Goal: Navigation & Orientation: Understand site structure

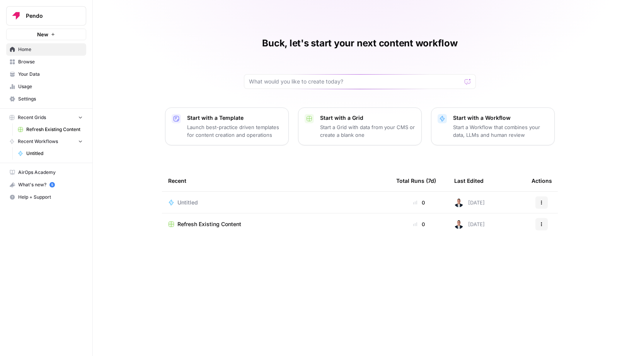
click at [29, 72] on span "Your Data" at bounding box center [50, 74] width 65 height 7
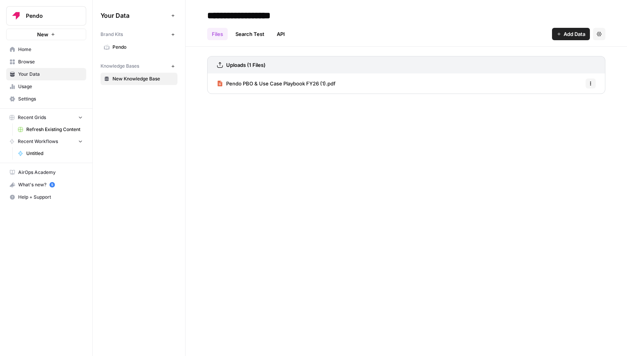
click at [28, 61] on span "Browse" at bounding box center [50, 61] width 65 height 7
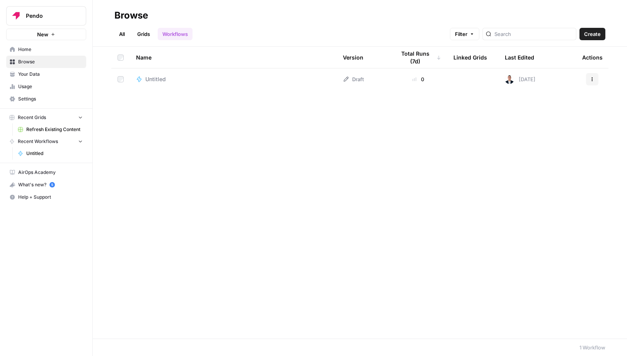
click at [26, 49] on span "Home" at bounding box center [50, 49] width 65 height 7
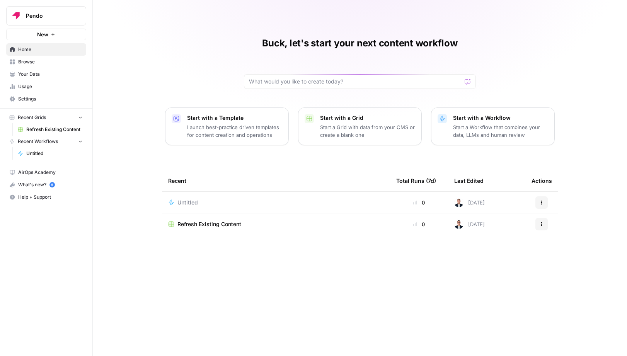
click at [29, 87] on span "Usage" at bounding box center [50, 86] width 65 height 7
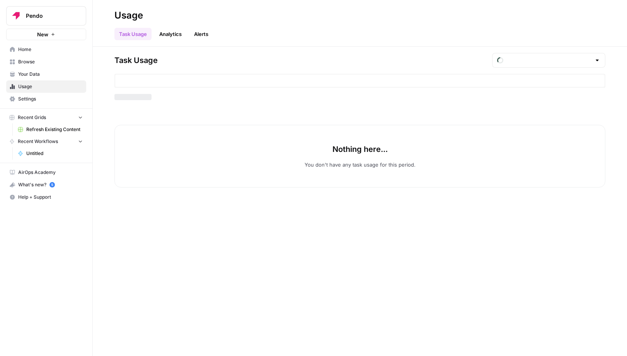
type input "August Included Tasks"
click at [27, 73] on span "Your Data" at bounding box center [50, 74] width 65 height 7
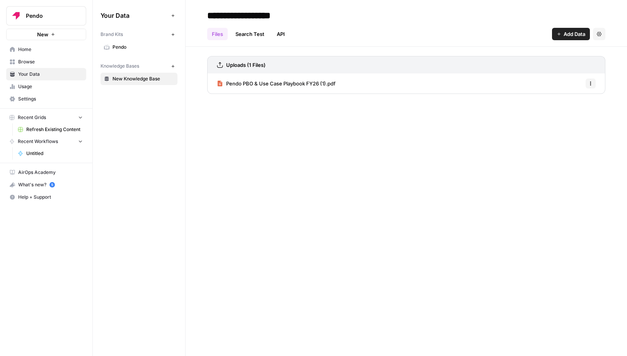
click at [26, 87] on span "Usage" at bounding box center [50, 86] width 65 height 7
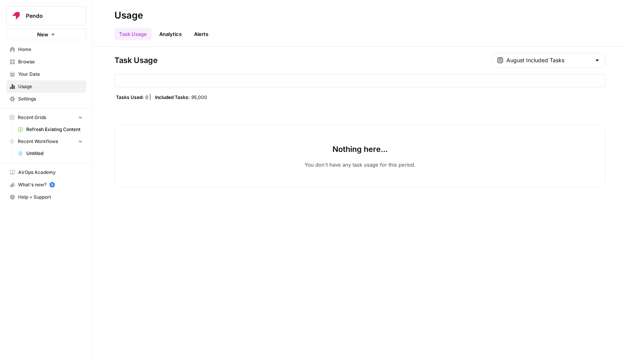
click at [169, 38] on link "Analytics" at bounding box center [171, 34] width 32 height 12
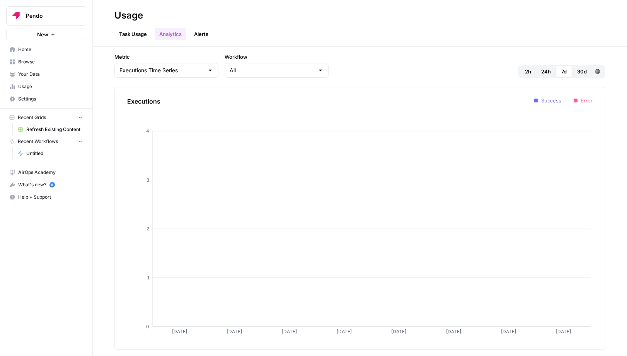
click at [22, 98] on span "Settings" at bounding box center [50, 99] width 65 height 7
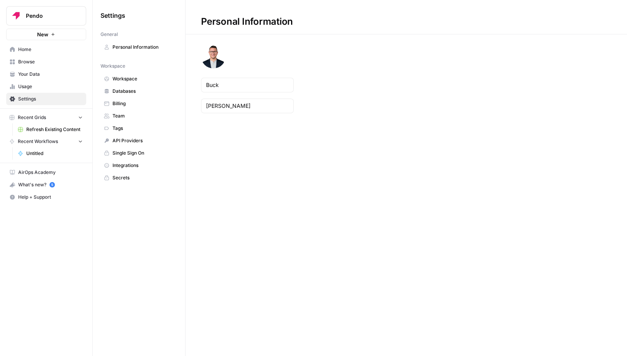
click at [24, 74] on span "Your Data" at bounding box center [50, 74] width 65 height 7
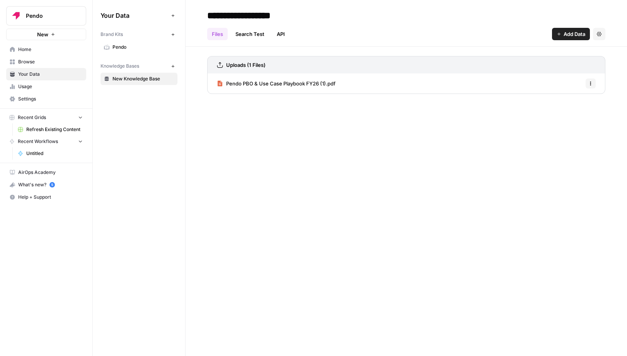
click at [25, 62] on span "Browse" at bounding box center [50, 61] width 65 height 7
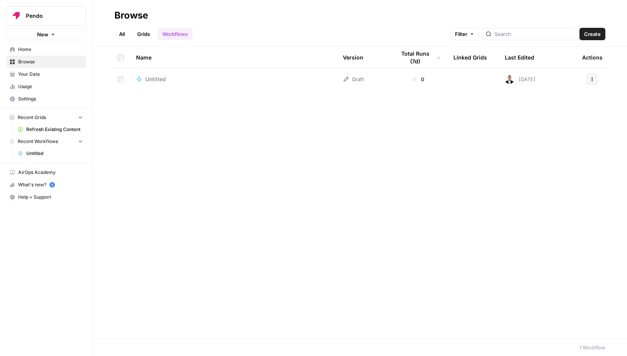
click at [25, 47] on span "Home" at bounding box center [50, 49] width 65 height 7
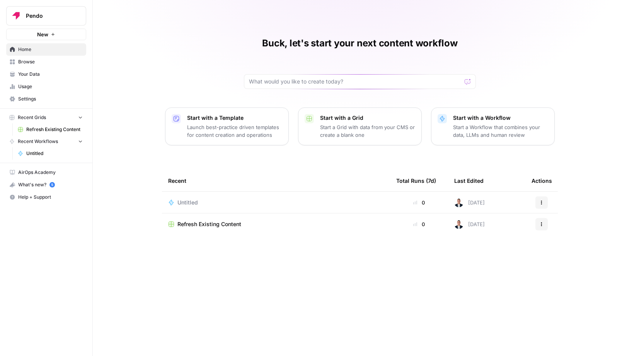
click at [52, 14] on span "Pendo" at bounding box center [49, 16] width 47 height 8
click at [95, 14] on icon "button" at bounding box center [93, 15] width 5 height 5
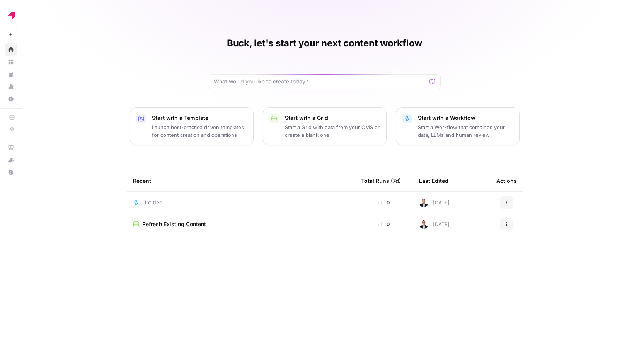
click at [254, 86] on div at bounding box center [325, 81] width 232 height 15
